Goal: Task Accomplishment & Management: Manage account settings

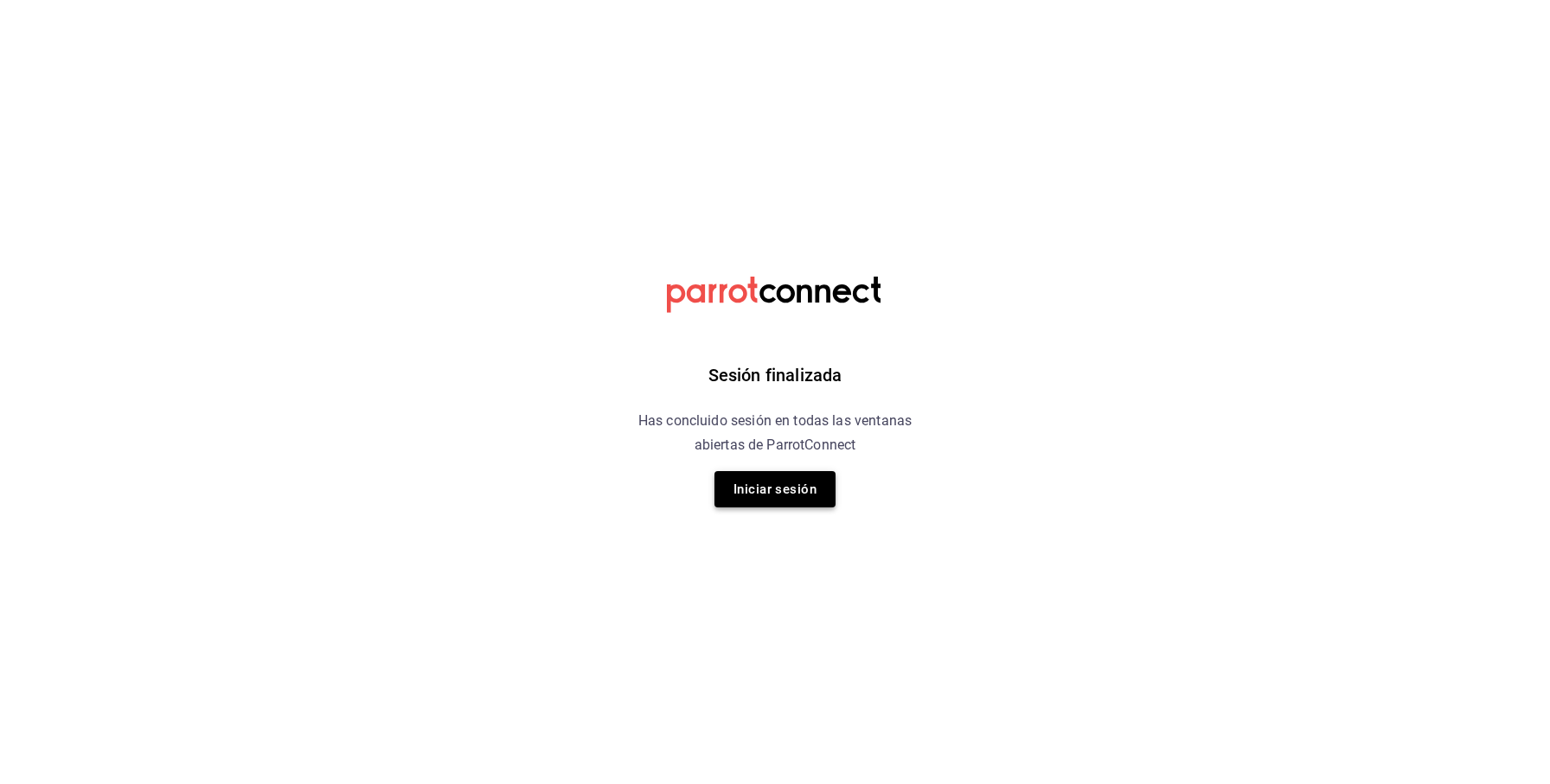
click at [768, 493] on button "Iniciar sesión" at bounding box center [775, 490] width 121 height 37
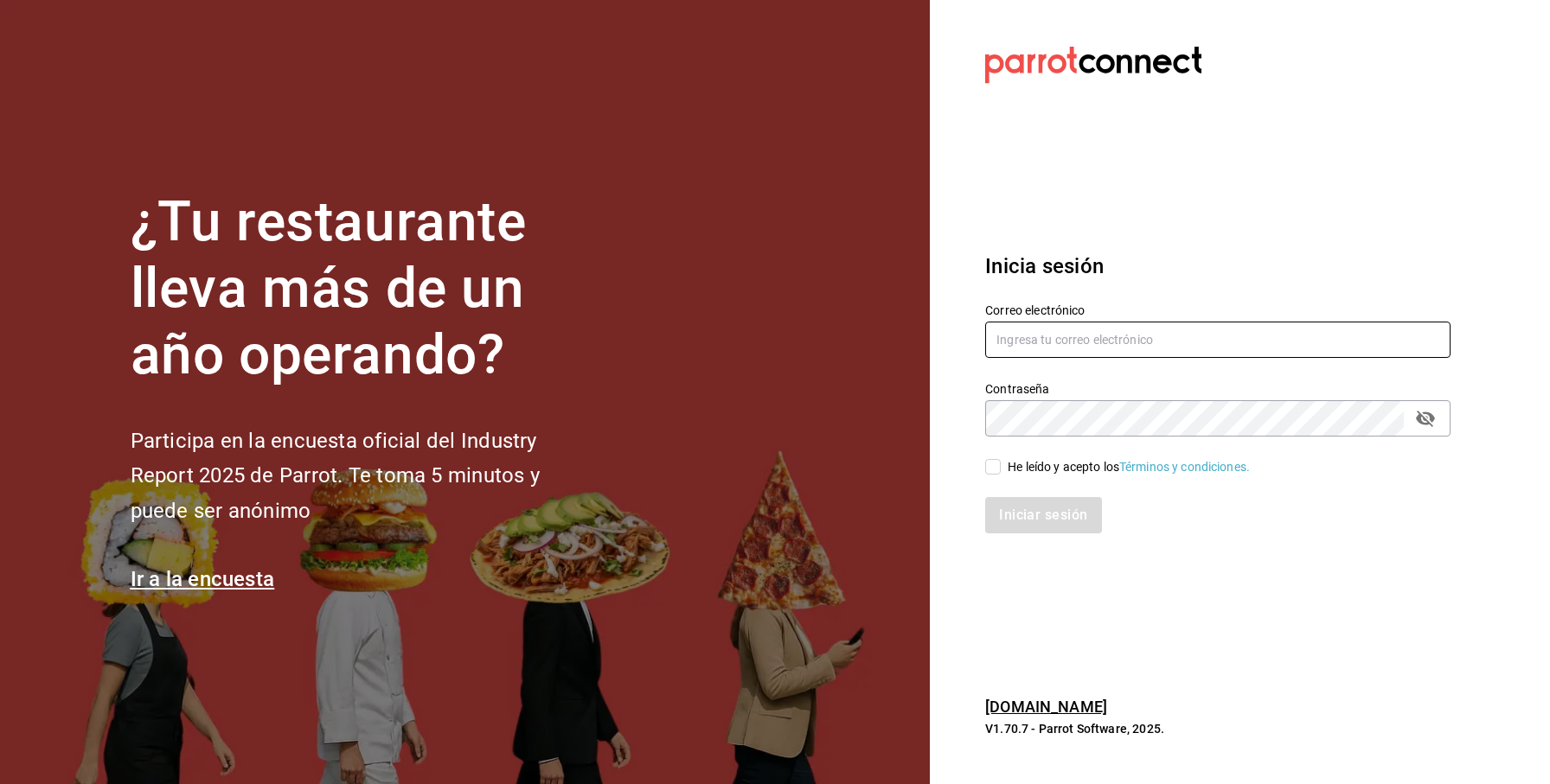
type input "multiuser@friends.com"
click at [995, 472] on input "He leído y acepto los Términos y condiciones." at bounding box center [993, 467] width 15 height 15
checkbox input "true"
click at [1022, 529] on button "Iniciar sesión" at bounding box center [1044, 516] width 117 height 37
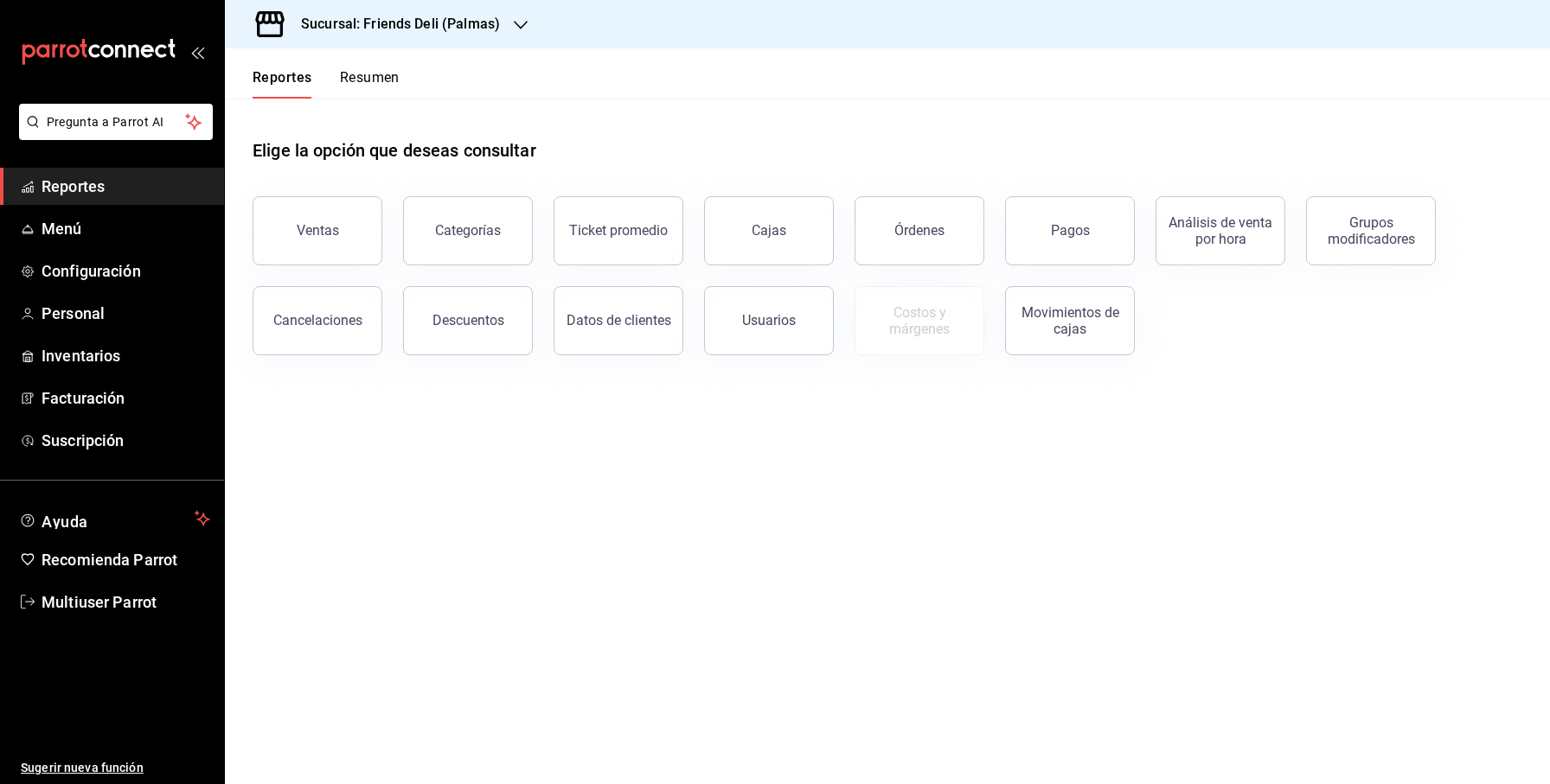
click at [441, 20] on h3 "Sucursal: Friends Deli (Palmas)" at bounding box center [393, 24] width 213 height 21
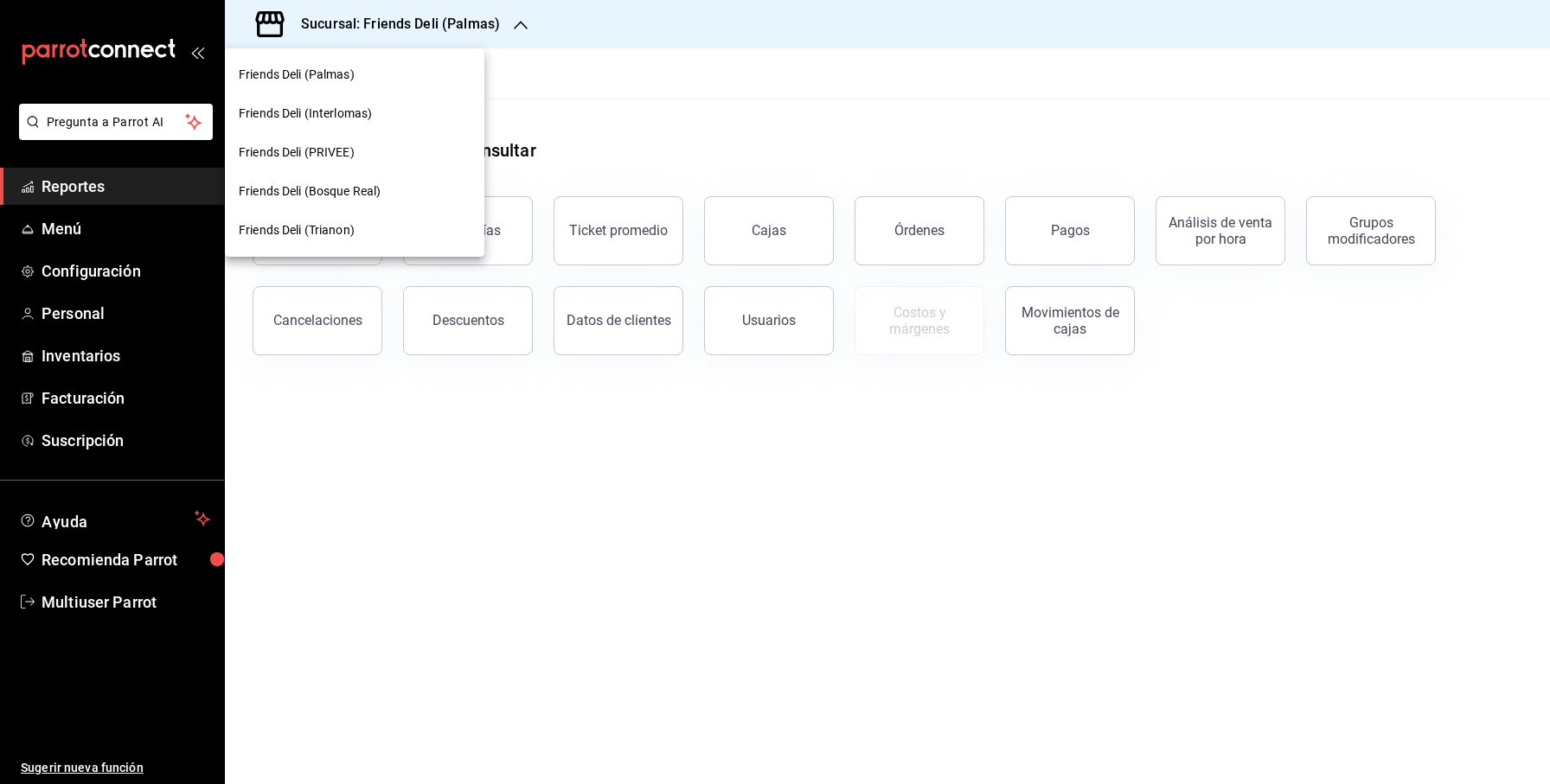
click at [378, 150] on div "Friends Deli (PRIVEE)" at bounding box center [354, 152] width 232 height 18
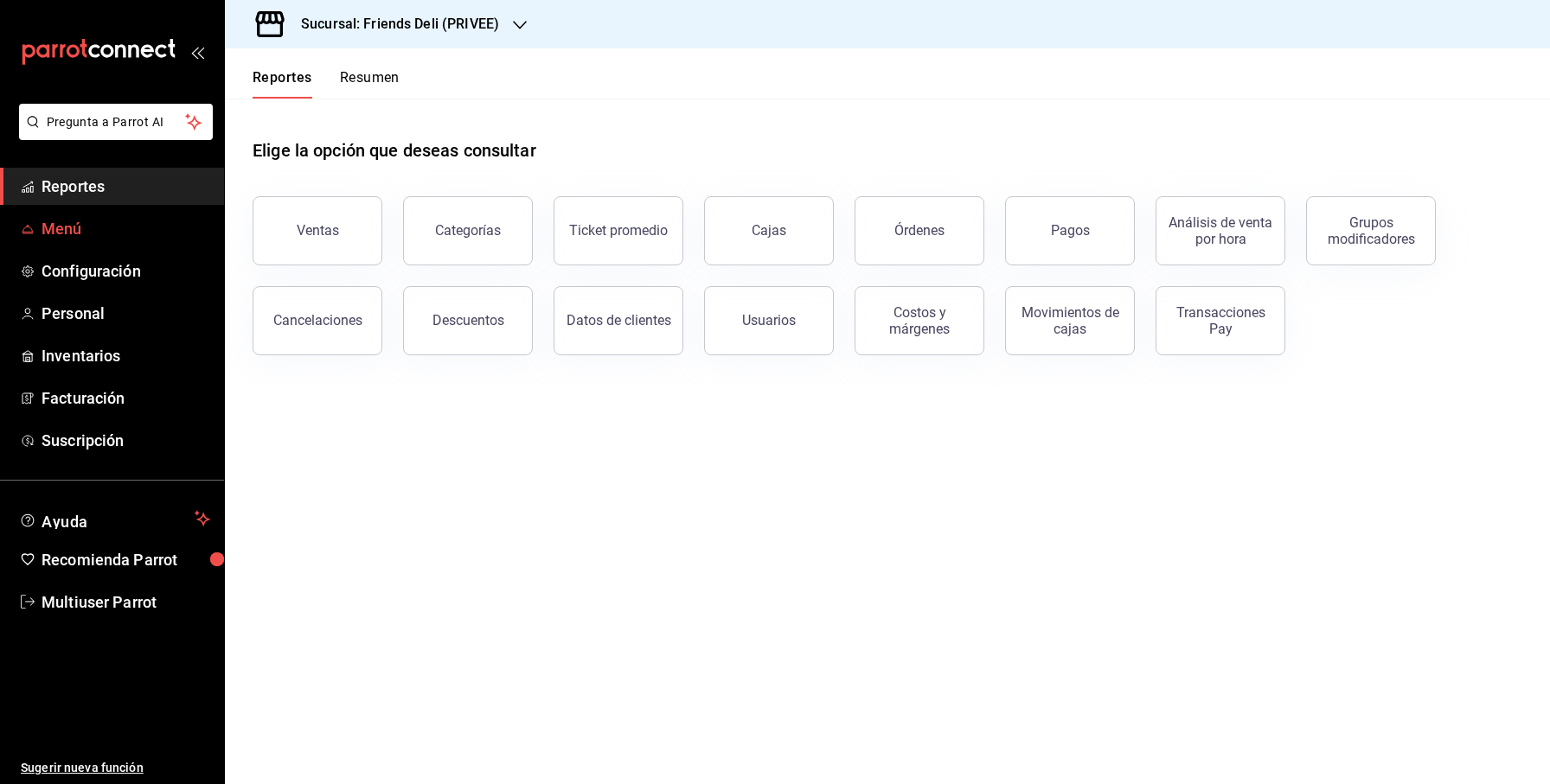
click at [129, 225] on span "Menú" at bounding box center [125, 229] width 168 height 23
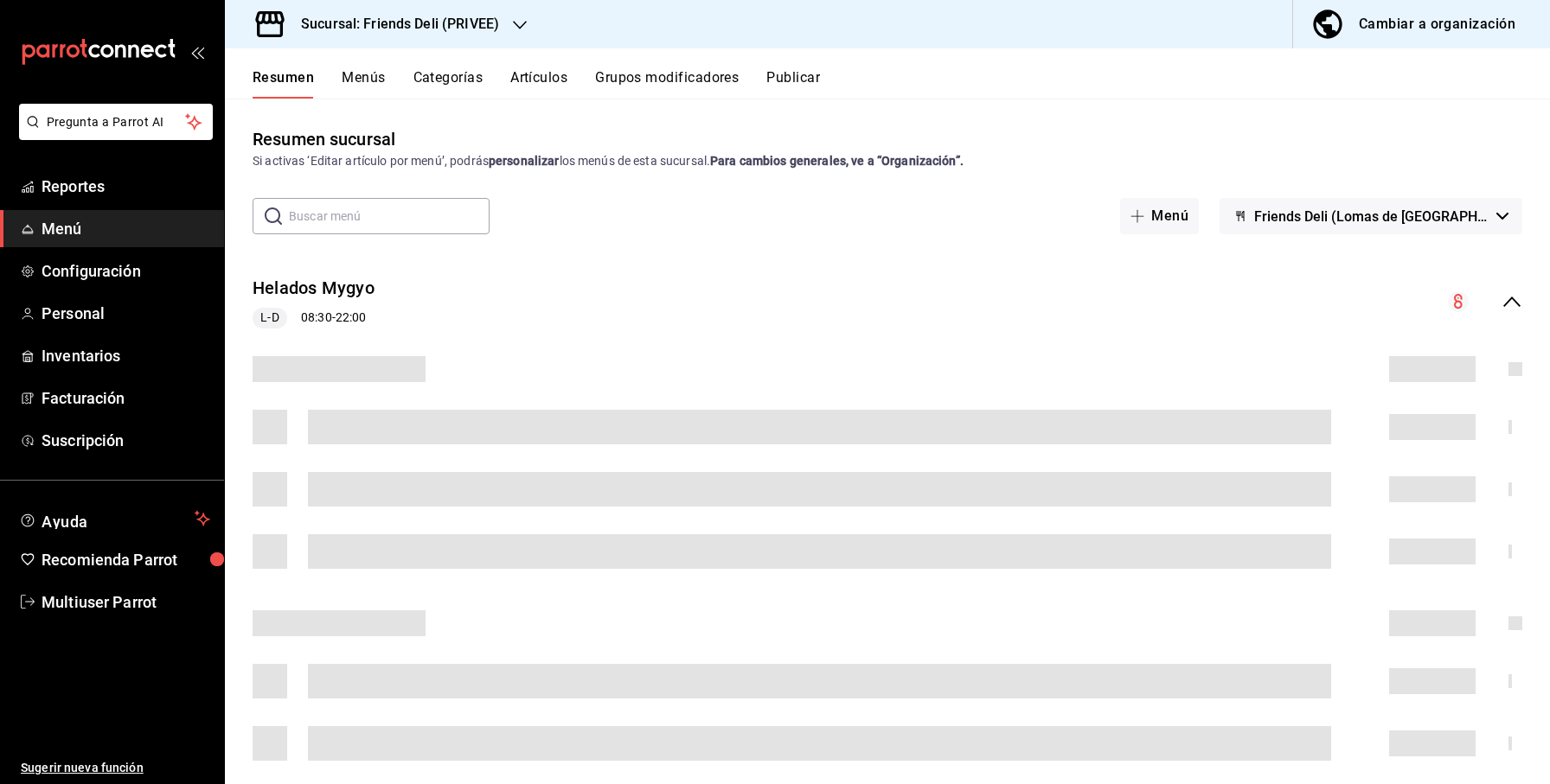
click at [553, 78] on button "Artículos" at bounding box center [538, 84] width 57 height 30
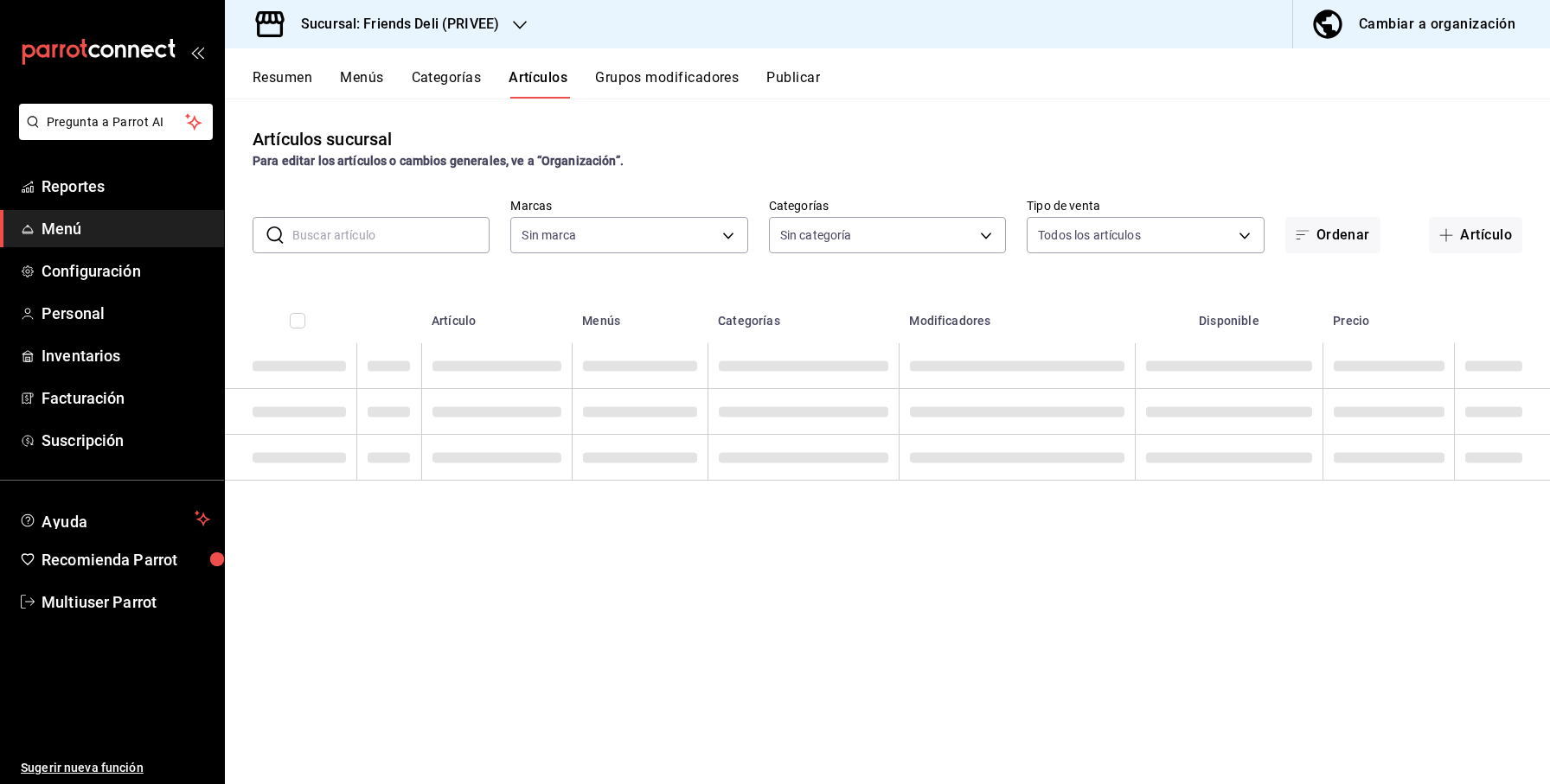
click at [412, 240] on input "text" at bounding box center [391, 236] width 197 height 35
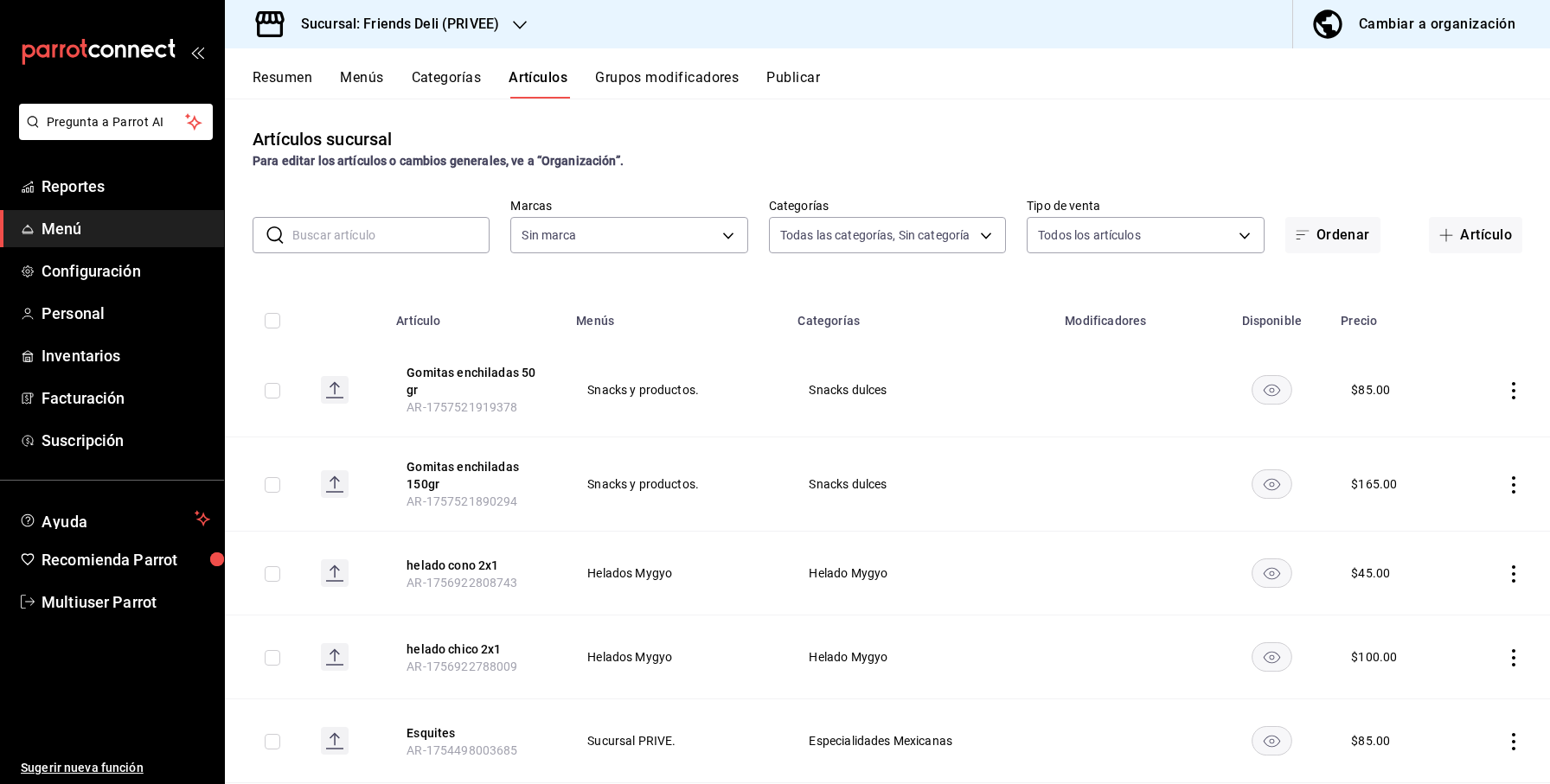
type input "e4b8d9f7-57bf-4f80-8a76-ee0d17355b19,09353c97-1324-4a94-aeb4-306f4b200004,11f7d…"
type input "b6cf2568-4d01-4c3d-a7e4-4a3f717d92d9"
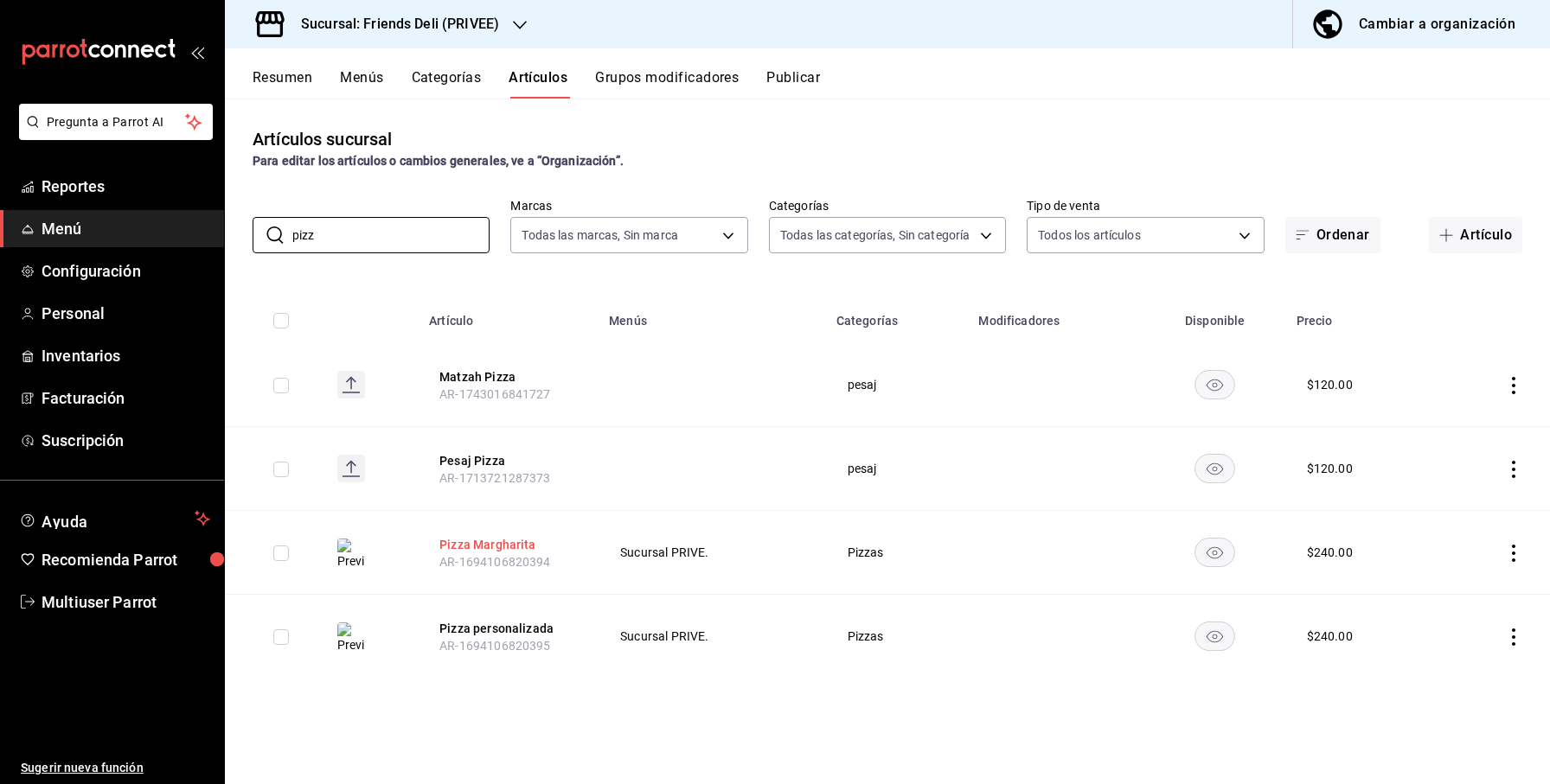
type input "pizz"
click at [477, 543] on button "Pizza Margharita" at bounding box center [509, 544] width 139 height 17
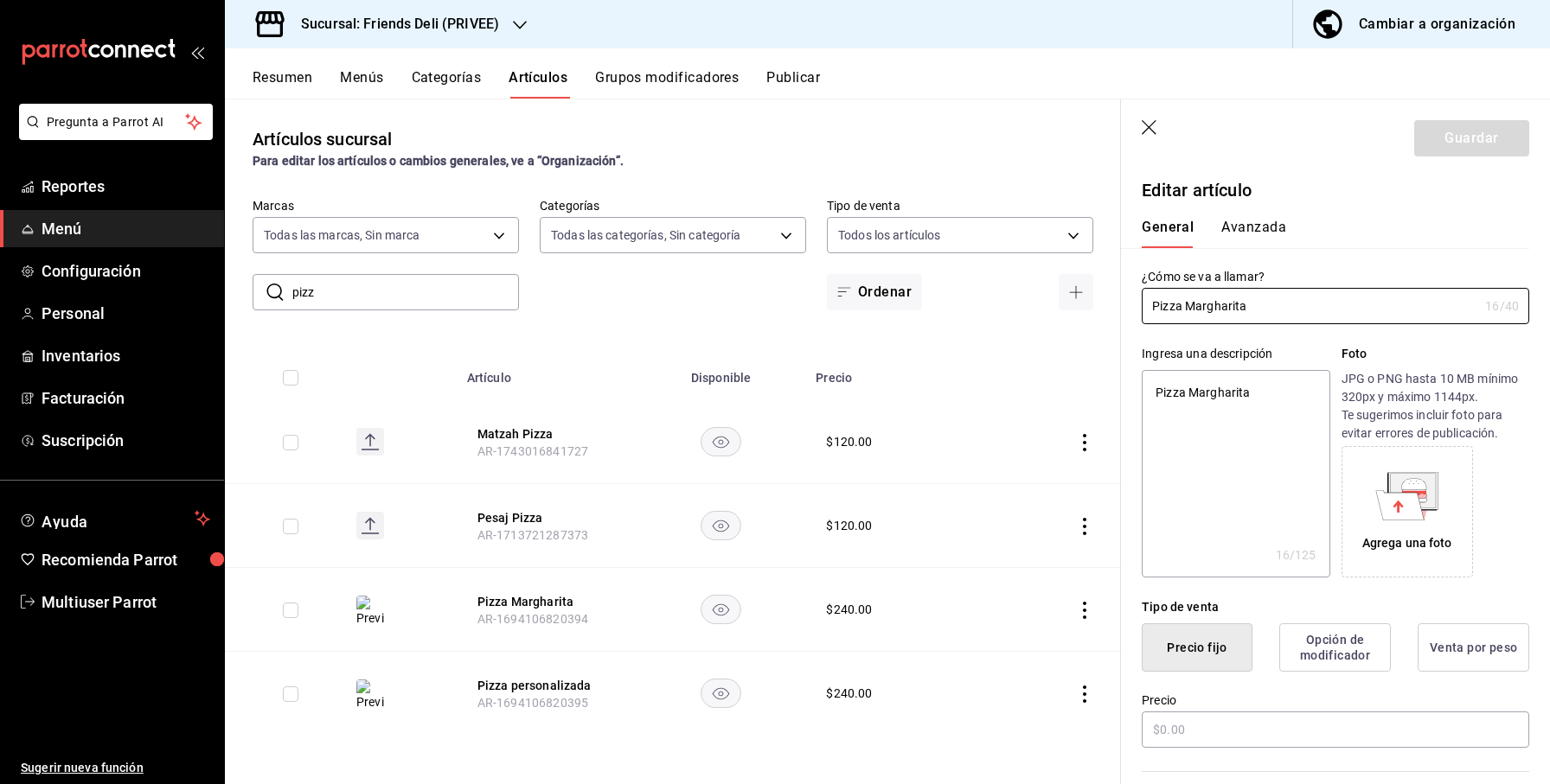
type textarea "x"
type input "$240.00"
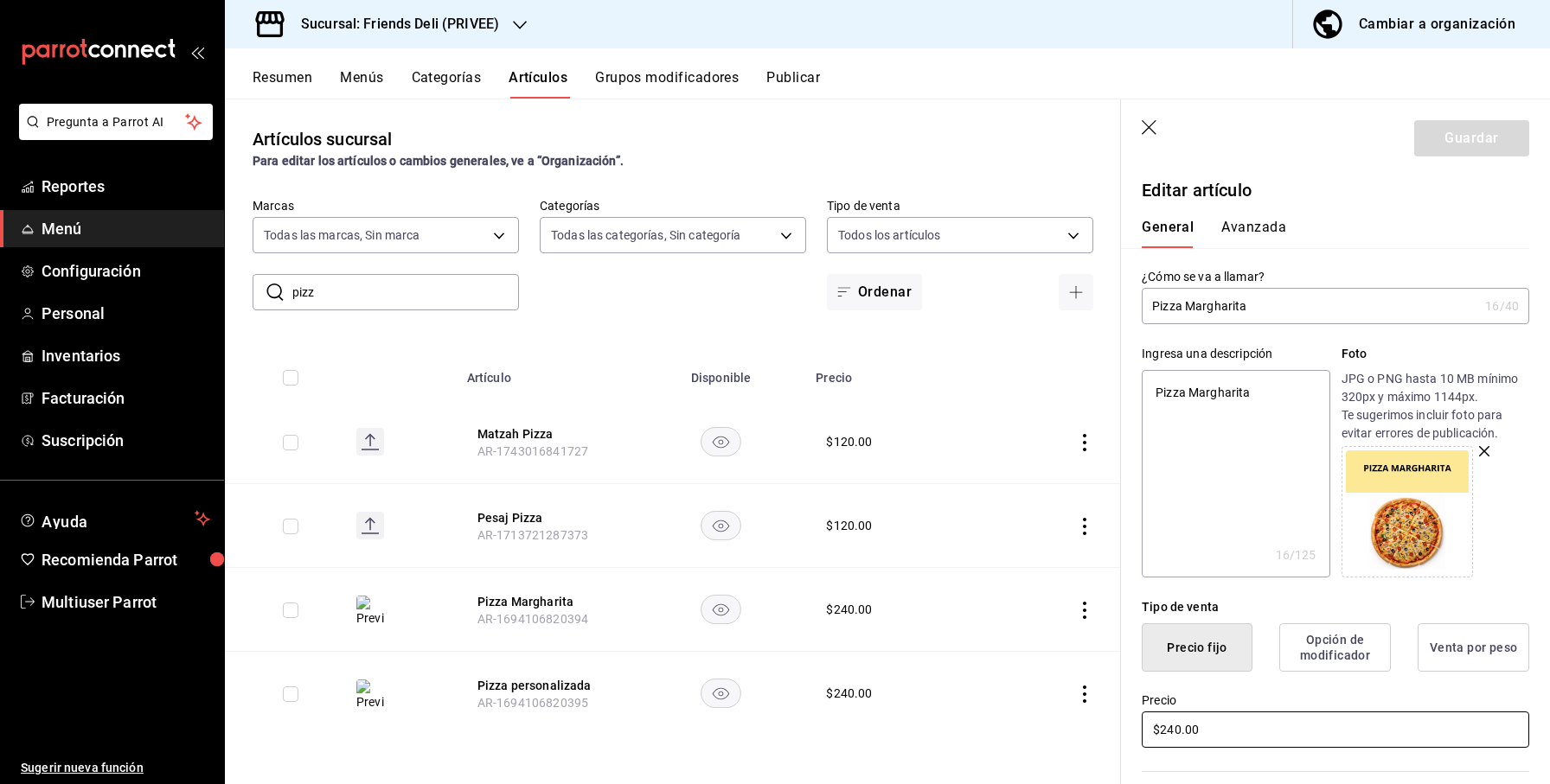
click at [1259, 736] on input "$240.00" at bounding box center [1335, 730] width 388 height 37
type textarea "x"
type input "$3.00"
type textarea "x"
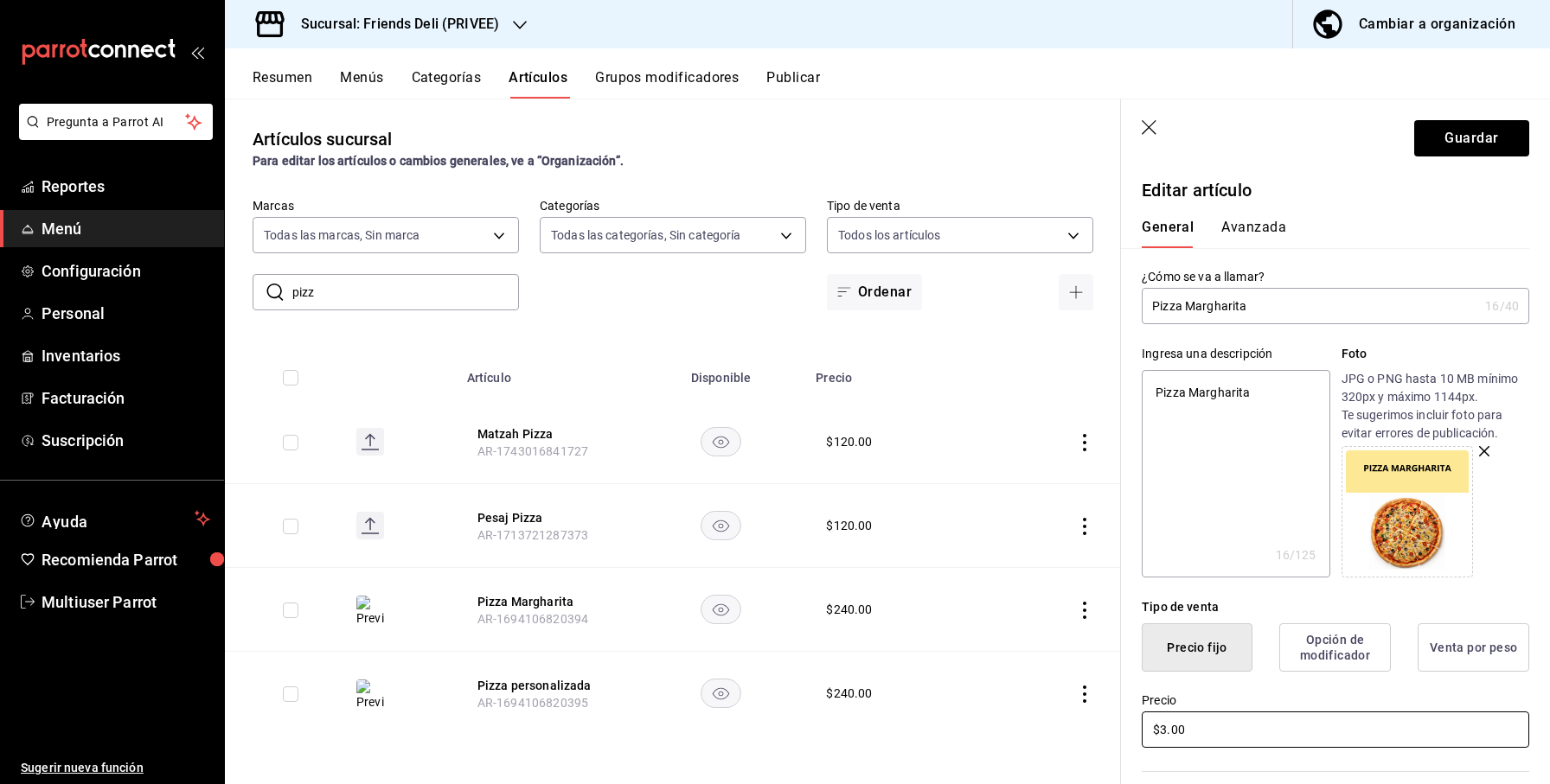
type input "$30.00"
type textarea "x"
type input "$300.00"
click at [1451, 161] on header "Guardar" at bounding box center [1335, 135] width 429 height 71
click at [1451, 138] on button "Guardar" at bounding box center [1472, 139] width 115 height 37
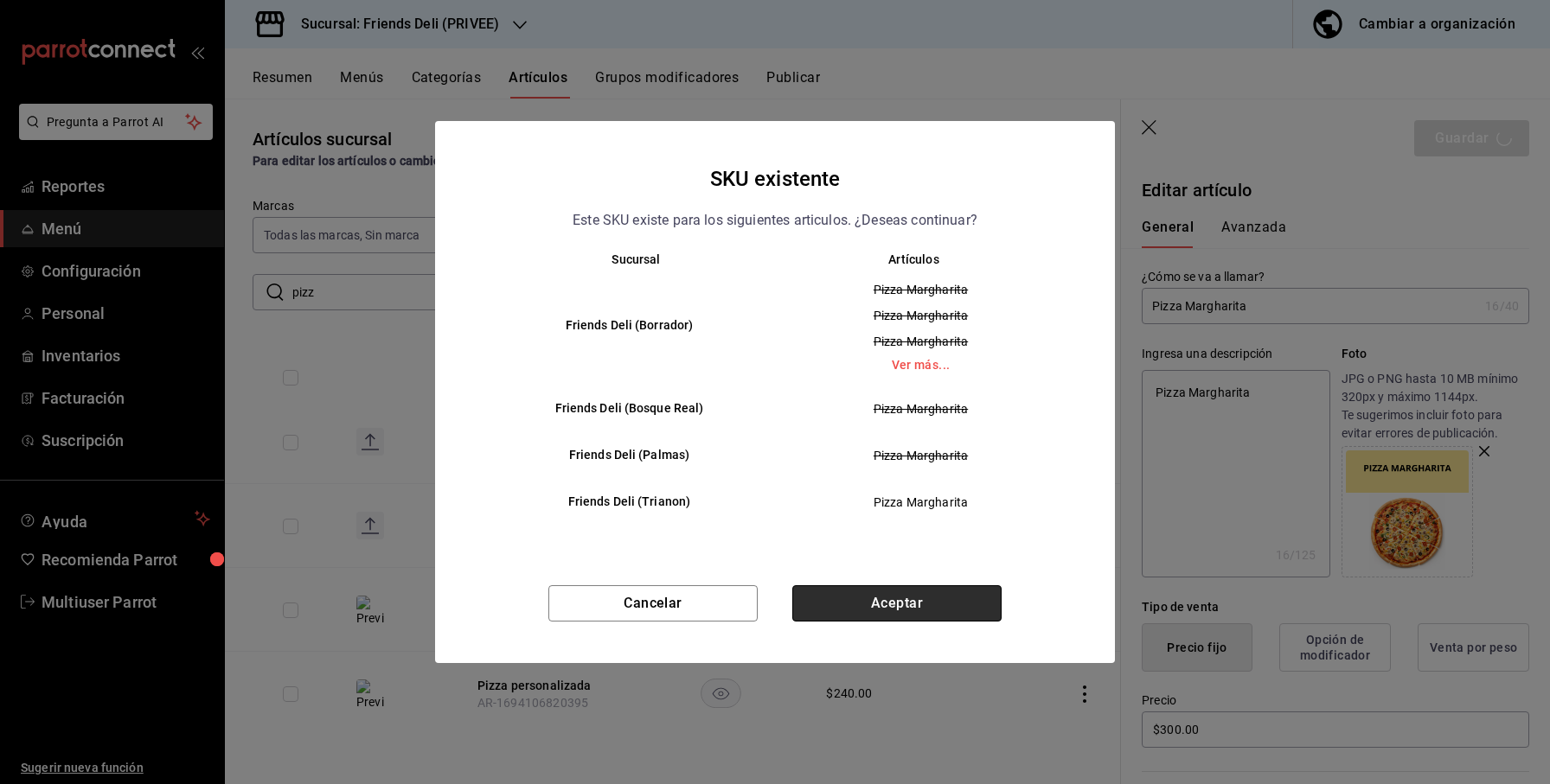
click at [901, 607] on button "Aceptar" at bounding box center [897, 604] width 210 height 37
type textarea "x"
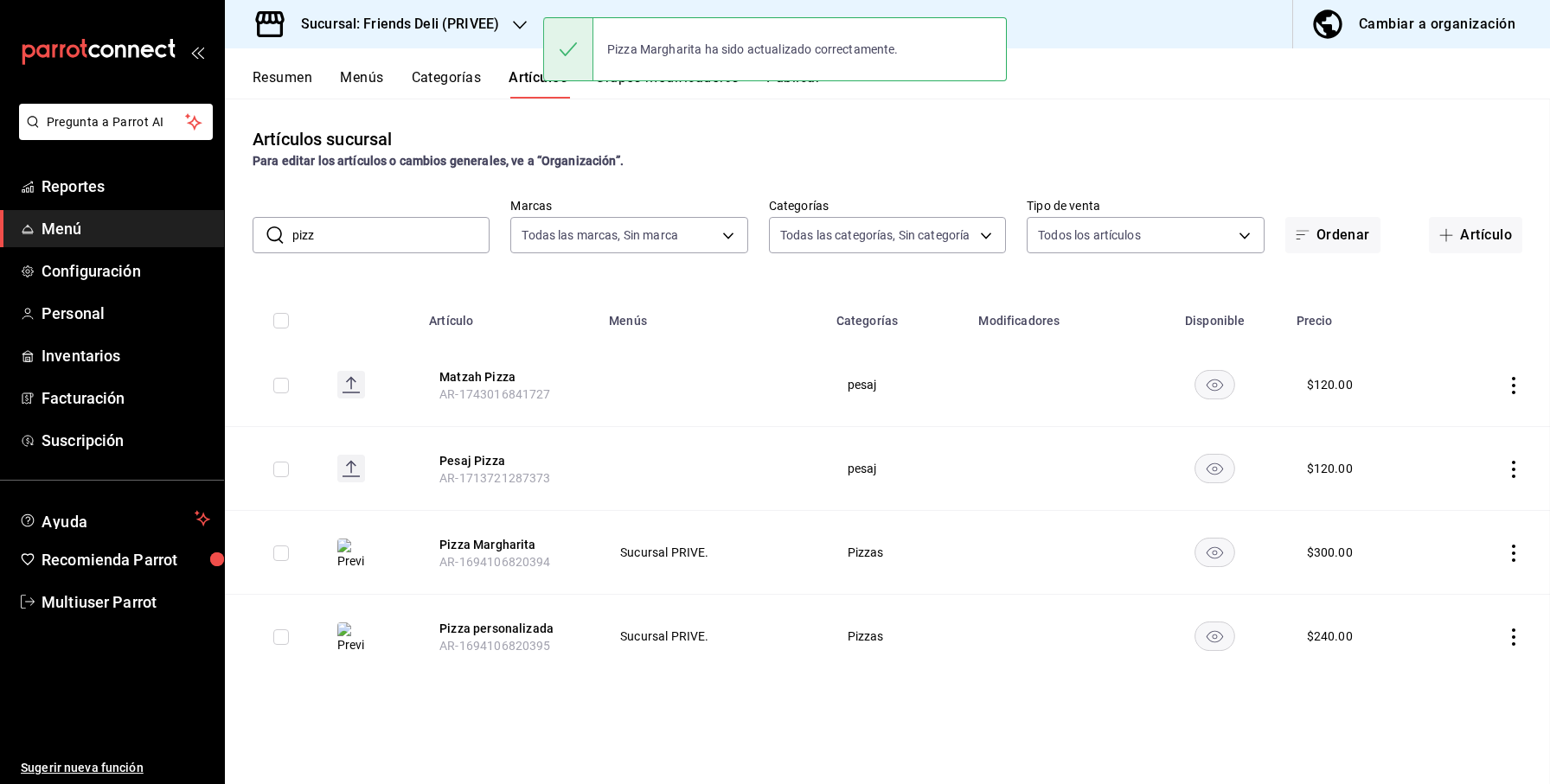
click at [546, 689] on div "Artículos sucursal Para editar los artículos o cambios generales, ve a “Organiz…" at bounding box center [887, 441] width 1325 height 685
click at [521, 630] on button "Pizza personalizada" at bounding box center [509, 629] width 139 height 17
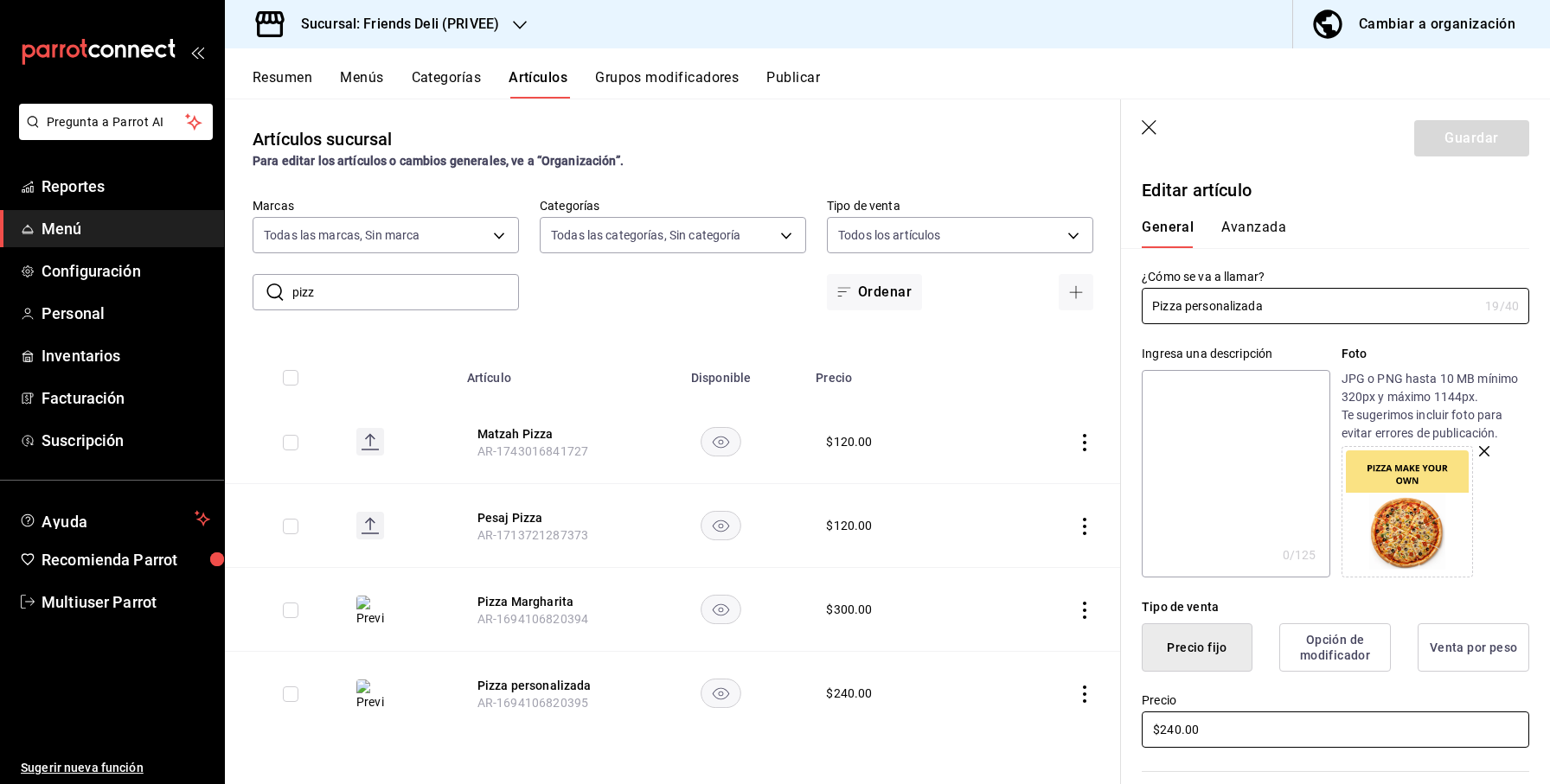
click at [1245, 739] on input "$240.00" at bounding box center [1335, 730] width 388 height 37
type input "$300.00"
click at [1476, 166] on header "Guardar" at bounding box center [1335, 135] width 429 height 71
click at [1484, 139] on button "Guardar" at bounding box center [1472, 139] width 115 height 37
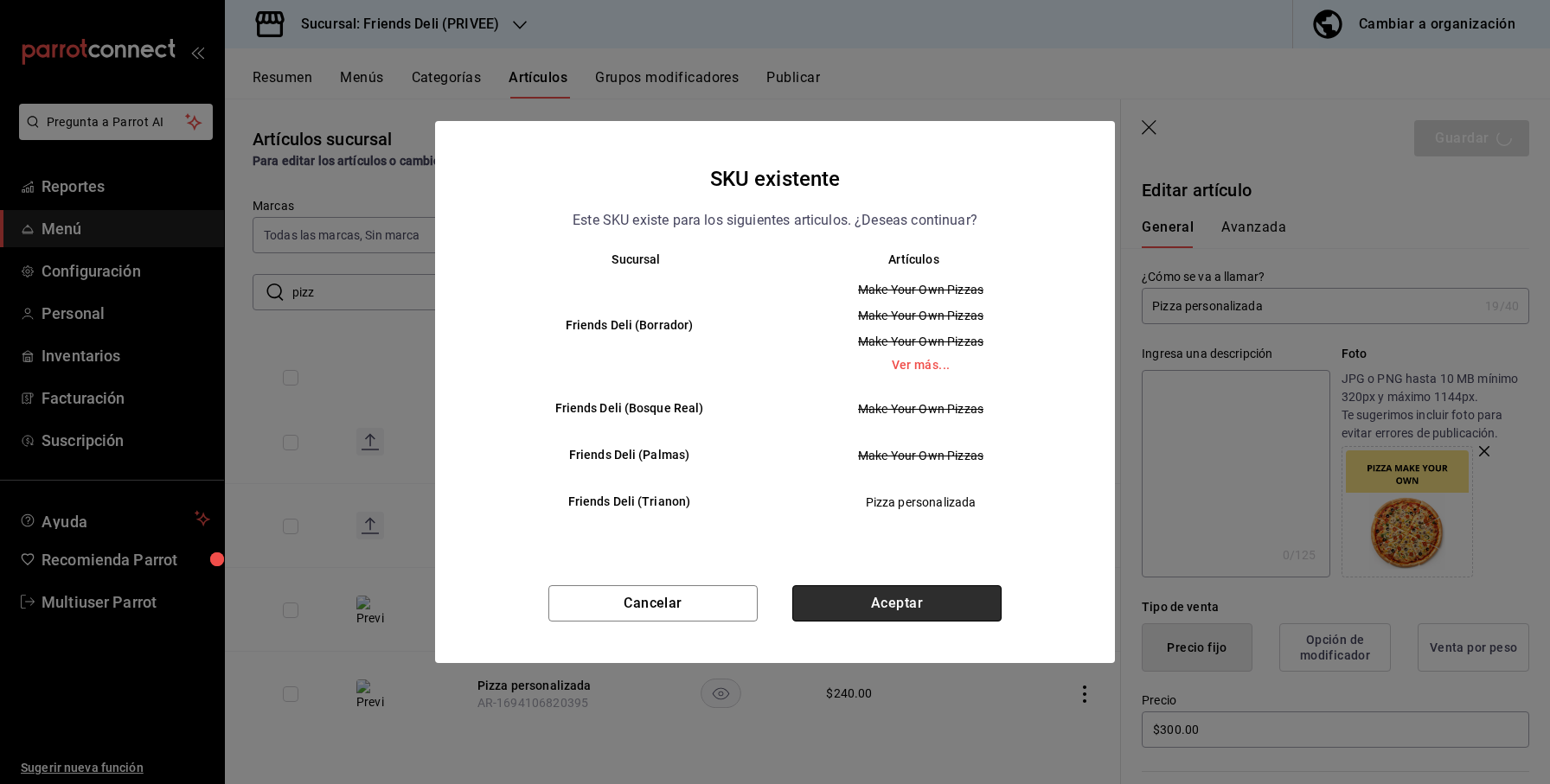
click at [960, 605] on button "Aceptar" at bounding box center [897, 604] width 210 height 37
